Goal: Check status

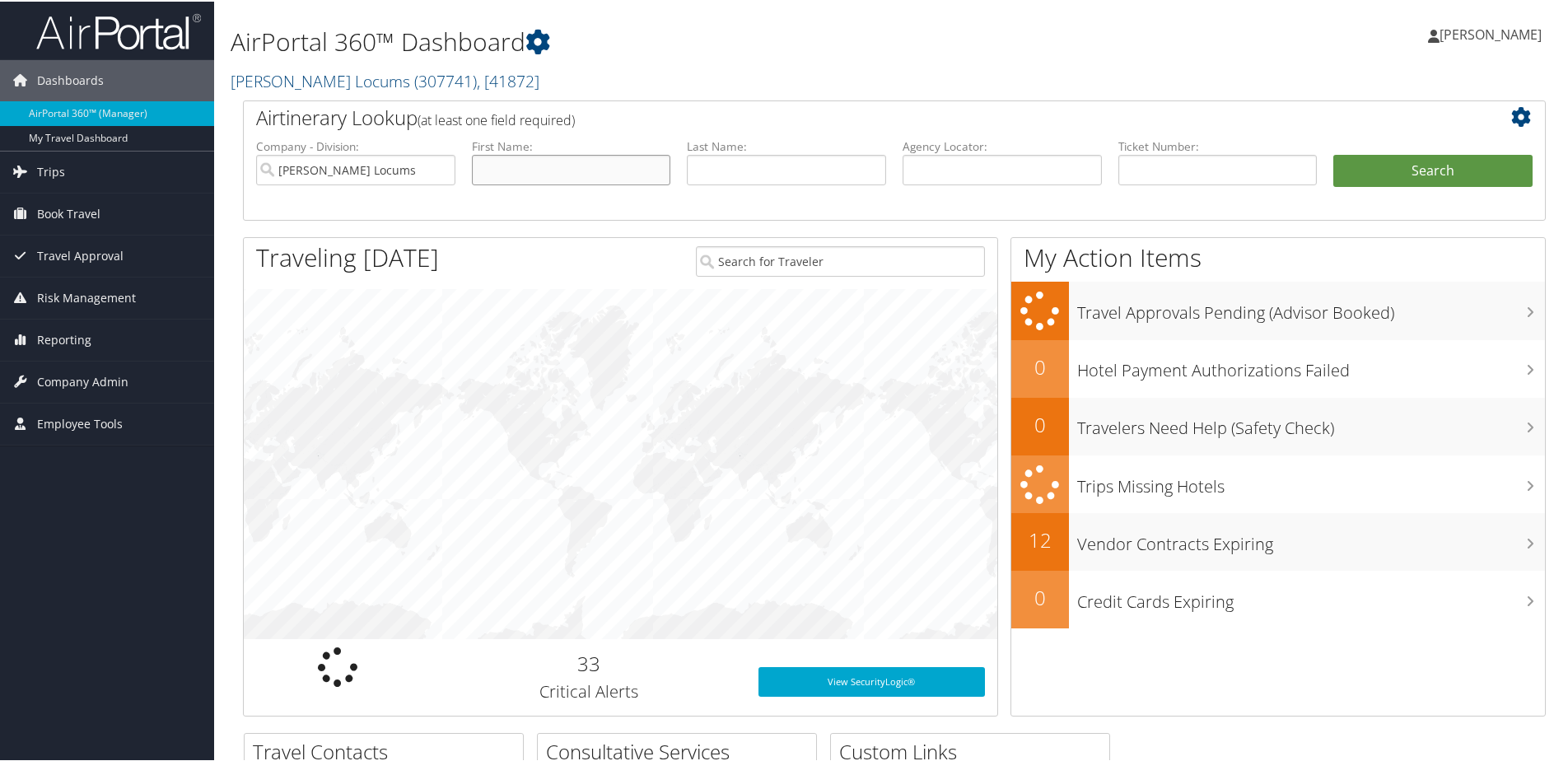
click at [571, 183] on input "text" at bounding box center [572, 168] width 199 height 31
type input "[PERSON_NAME]"
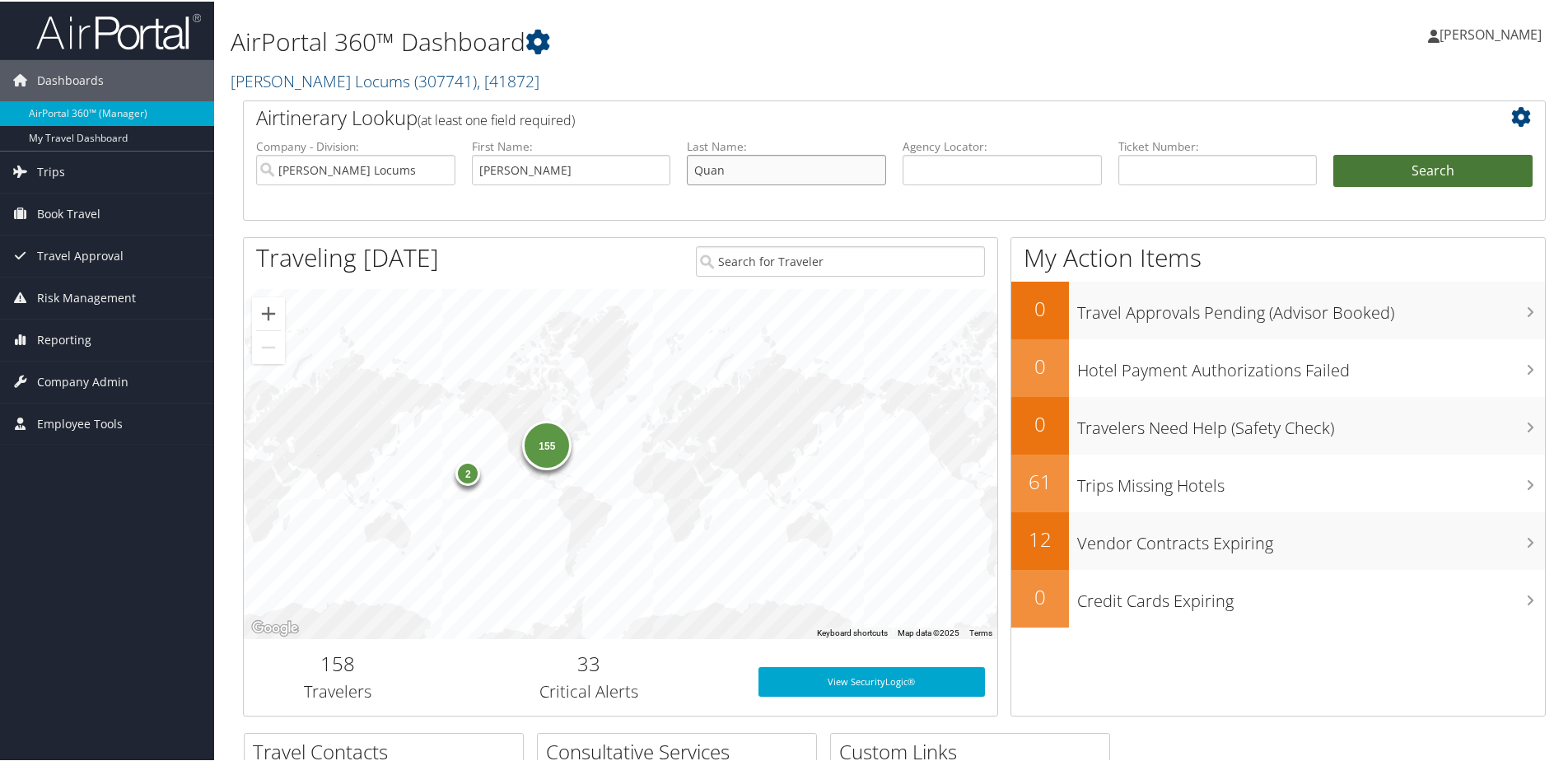
type input "Quan"
click at [1370, 178] on button "Search" at bounding box center [1433, 169] width 199 height 33
